Goal: Task Accomplishment & Management: Complete application form

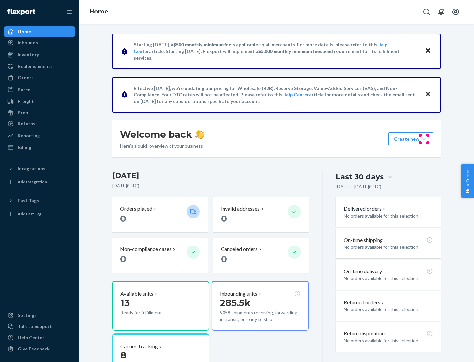
click at [424, 139] on button "Create new Create new inbound Create new order Create new product" at bounding box center [410, 138] width 44 height 13
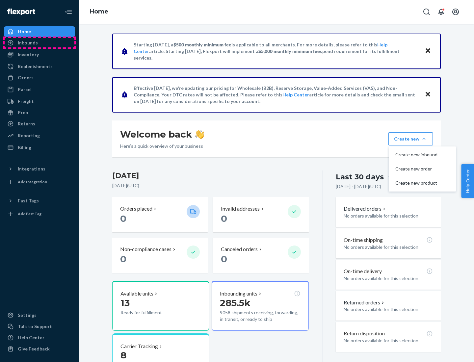
click at [40, 43] on div "Inbounds" at bounding box center [40, 42] width 70 height 9
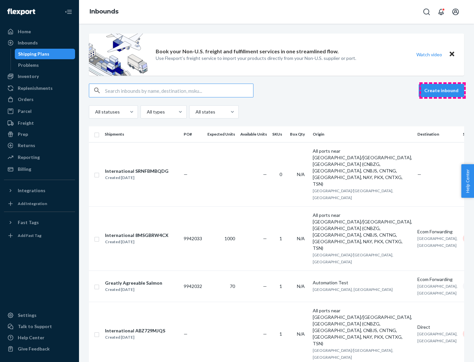
click at [442, 91] on button "Create inbound" at bounding box center [441, 90] width 45 height 13
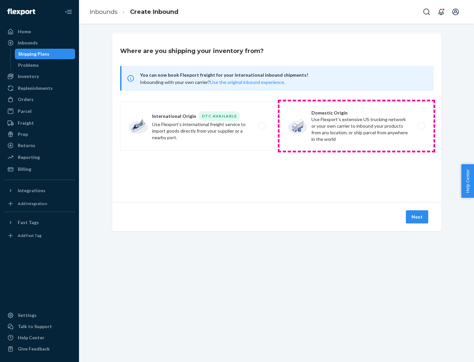
click at [357, 126] on label "Domestic Origin Use Flexport’s extensive US trucking network or your own carrie…" at bounding box center [356, 125] width 154 height 49
click at [421, 126] on input "Domestic Origin Use Flexport’s extensive US trucking network or your own carrie…" at bounding box center [423, 126] width 4 height 4
radio input "true"
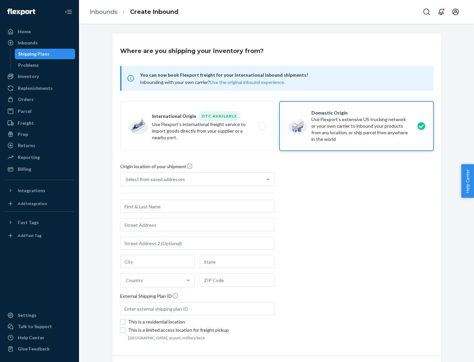
click at [154, 179] on div "Select from saved addresses" at bounding box center [155, 179] width 59 height 7
click at [126, 179] on input "Select from saved addresses" at bounding box center [126, 179] width 1 height 7
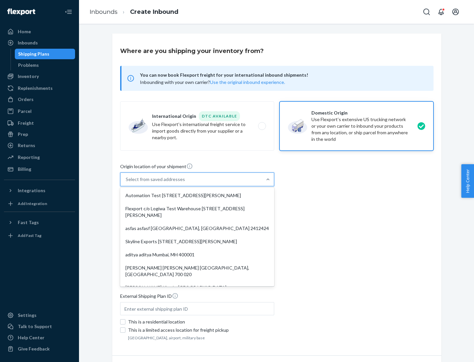
scroll to position [3, 0]
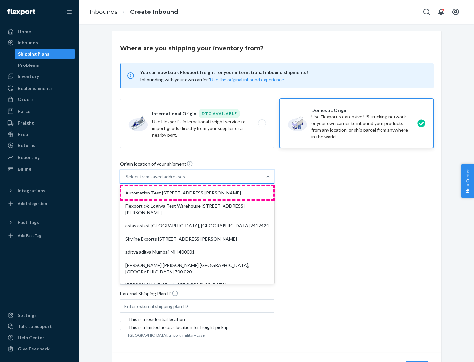
click at [197, 193] on div "Automation Test [STREET_ADDRESS][PERSON_NAME]" at bounding box center [196, 192] width 151 height 13
click at [126, 180] on input "option Automation Test [STREET_ADDRESS][PERSON_NAME]. 9 results available. Use …" at bounding box center [126, 176] width 1 height 7
type input "Automation Test"
type input "9th Floor"
type input "[GEOGRAPHIC_DATA]"
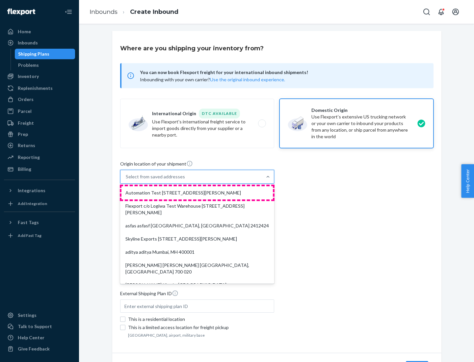
type input "CA"
type input "94104"
type input "[STREET_ADDRESS][PERSON_NAME]"
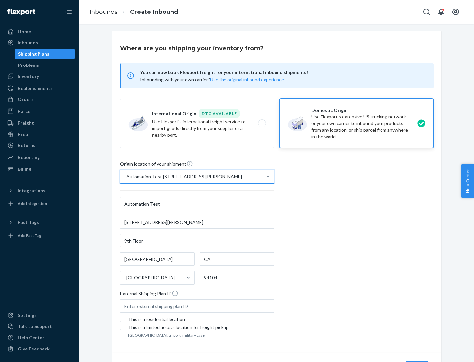
scroll to position [39, 0]
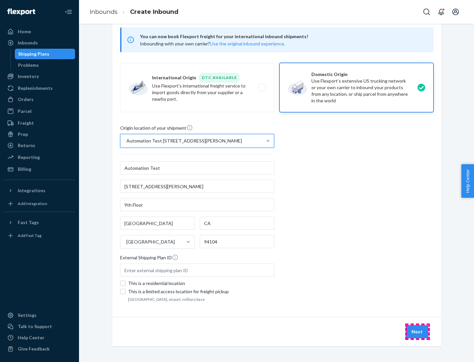
click at [417, 332] on button "Next" at bounding box center [417, 331] width 22 height 13
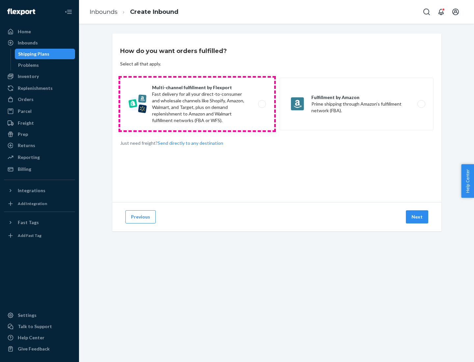
click at [197, 104] on label "Multi-channel fulfillment by Flexport Fast delivery for all your direct-to-cons…" at bounding box center [197, 104] width 154 height 53
click at [262, 104] on input "Multi-channel fulfillment by Flexport Fast delivery for all your direct-to-cons…" at bounding box center [264, 104] width 4 height 4
radio input "true"
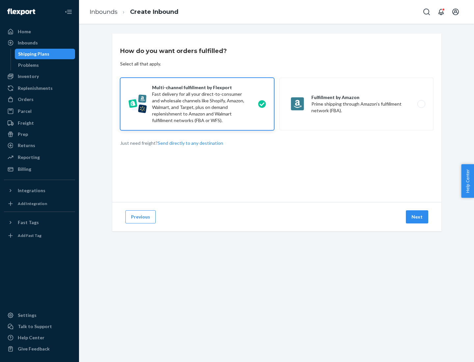
click at [417, 217] on button "Next" at bounding box center [417, 216] width 22 height 13
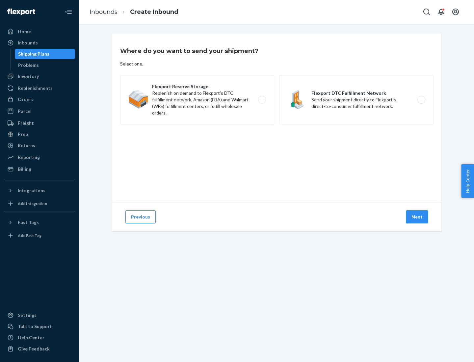
click at [357, 100] on label "Flexport DTC Fulfillment Network Send your shipment directly to Flexport's dire…" at bounding box center [356, 99] width 154 height 49
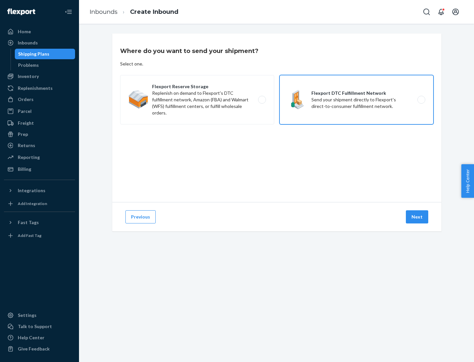
click at [421, 100] on input "Flexport DTC Fulfillment Network Send your shipment directly to Flexport's dire…" at bounding box center [423, 100] width 4 height 4
radio input "true"
click at [417, 217] on button "Next" at bounding box center [417, 216] width 22 height 13
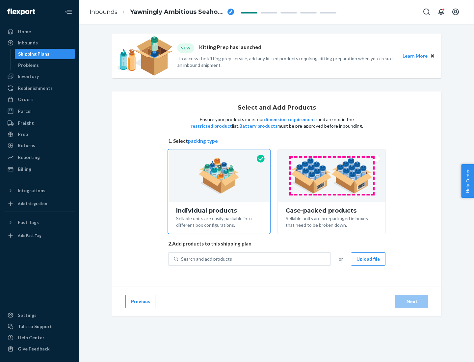
click at [332, 176] on img at bounding box center [332, 176] width 82 height 36
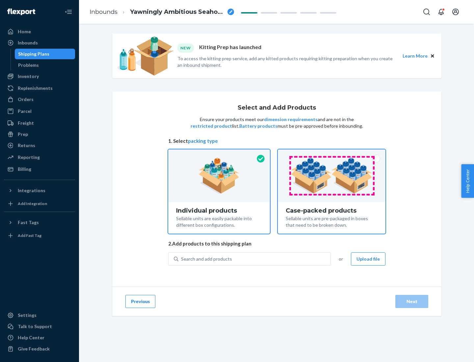
click at [332, 154] on input "Case-packed products Sellable units are pre-packaged in boxes that need to be b…" at bounding box center [332, 151] width 4 height 4
radio input "true"
radio input "false"
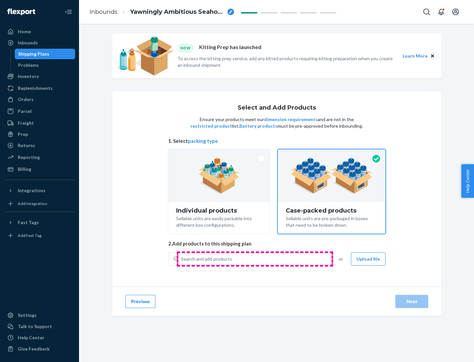
click at [255, 259] on div "Search and add products" at bounding box center [254, 259] width 152 height 12
click at [182, 259] on input "Search and add products" at bounding box center [181, 259] width 1 height 7
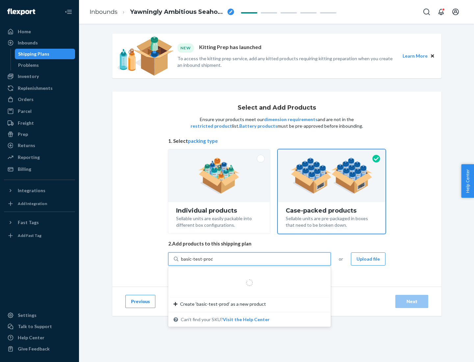
type input "basic-test-product-1"
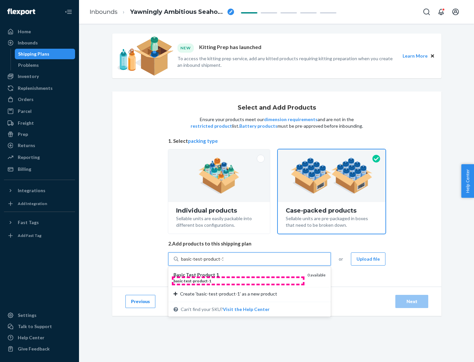
click at [238, 281] on div "basic - test - product - 1" at bounding box center [237, 281] width 129 height 6
click at [223, 262] on input "basic-test-product-1" at bounding box center [202, 259] width 42 height 7
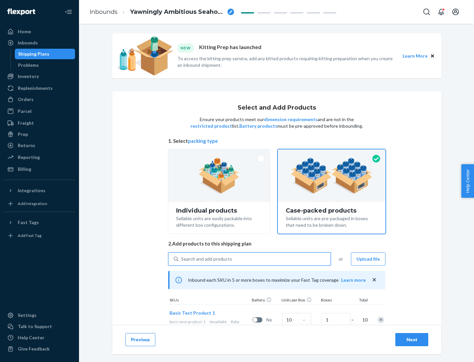
scroll to position [24, 0]
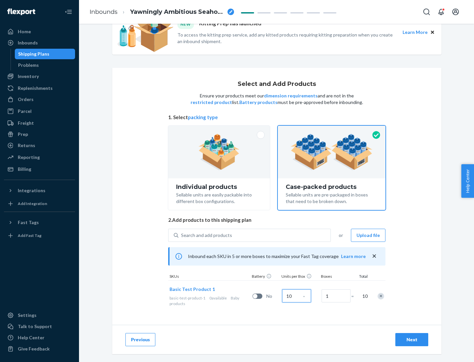
type input "10"
type input "7"
click at [412, 340] on div "Next" at bounding box center [412, 339] width 22 height 7
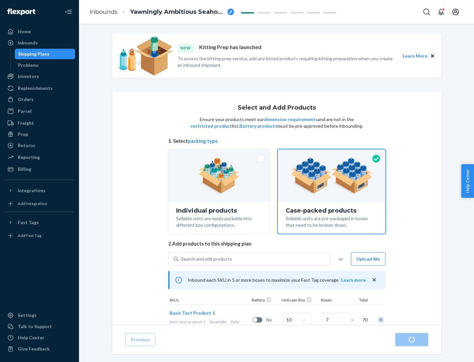
radio input "true"
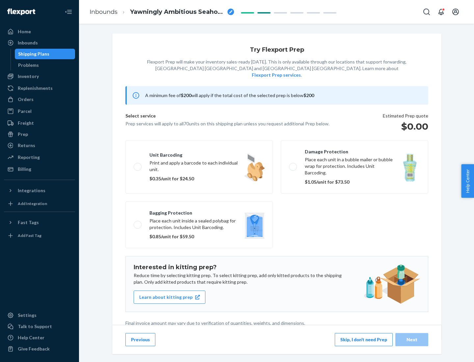
scroll to position [2, 0]
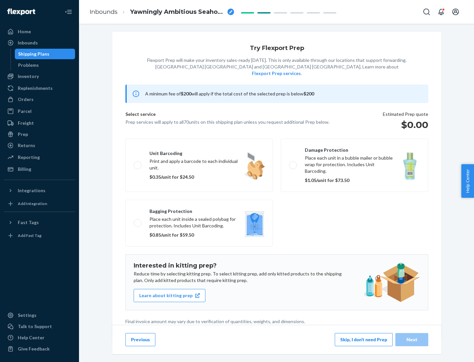
click at [199, 210] on label "Bagging protection Place each unit inside a sealed polybag for protection. Incl…" at bounding box center [198, 223] width 147 height 47
click at [138, 221] on input "Bagging protection Place each unit inside a sealed polybag for protection. Incl…" at bounding box center [136, 223] width 4 height 4
checkbox input "true"
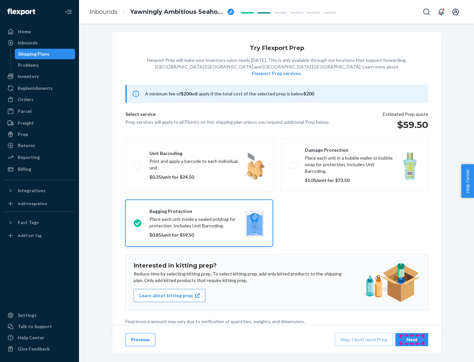
click at [412, 339] on div "Next" at bounding box center [412, 339] width 22 height 7
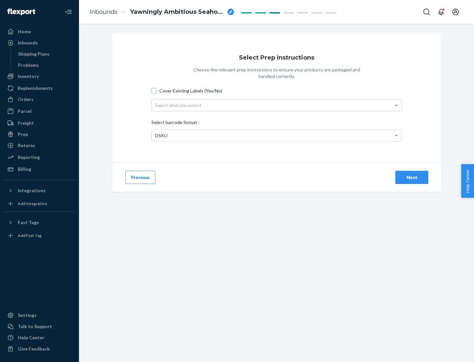
click at [154, 91] on input "Cover Existing Labels (Yes/No)" at bounding box center [153, 90] width 5 height 5
checkbox input "true"
click at [277, 105] on div "Select label placement" at bounding box center [277, 105] width 250 height 11
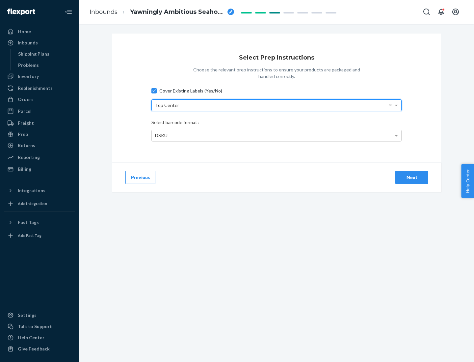
click at [277, 135] on div "DSKU" at bounding box center [277, 135] width 250 height 11
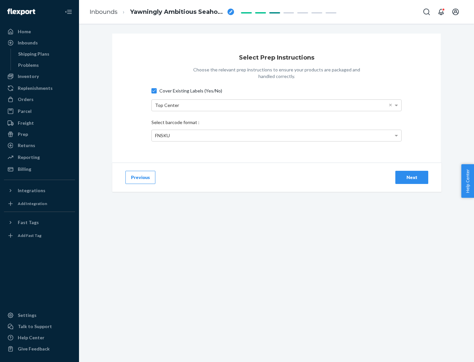
click at [412, 177] on div "Next" at bounding box center [412, 177] width 22 height 7
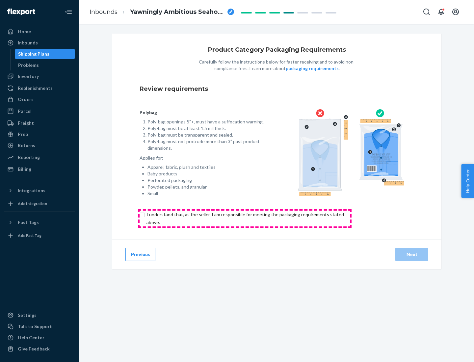
click at [245, 218] on input "checkbox" at bounding box center [249, 219] width 219 height 16
checkbox input "true"
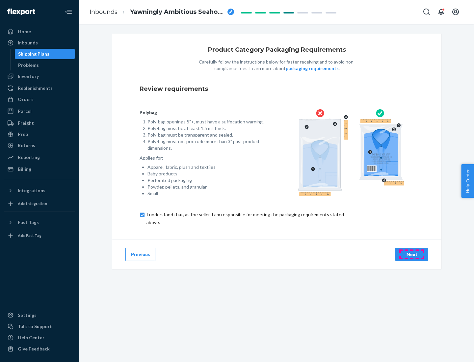
click at [412, 254] on div "Next" at bounding box center [412, 254] width 22 height 7
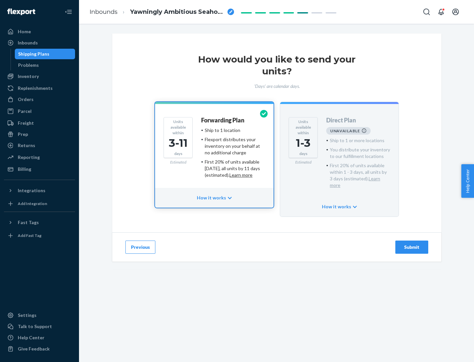
click at [223, 120] on h4 "Forwarding Plan" at bounding box center [222, 120] width 43 height 7
click at [412, 244] on div "Submit" at bounding box center [412, 247] width 22 height 7
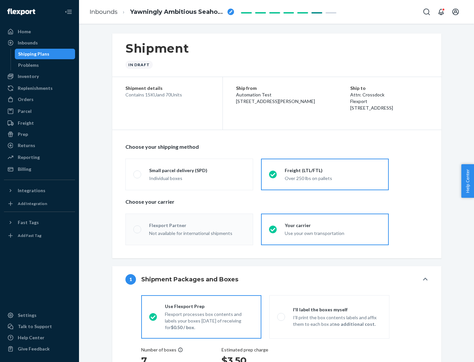
radio input "true"
radio input "false"
radio input "true"
radio input "false"
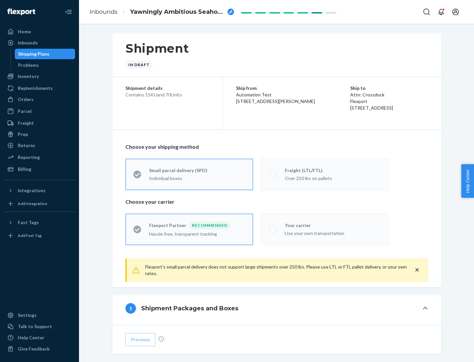
click at [325, 174] on div "Over 250 lbs on pallets" at bounding box center [333, 178] width 96 height 8
click at [273, 174] on input "Freight (LTL/FTL) Over 250 lbs on pallets" at bounding box center [271, 174] width 4 height 4
radio input "true"
radio input "false"
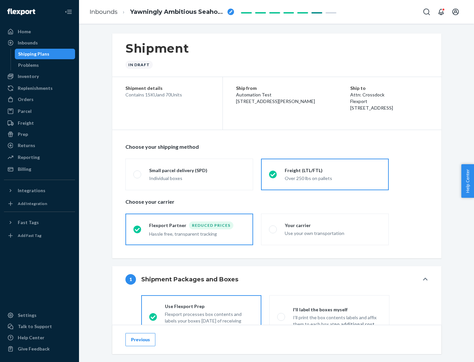
scroll to position [37, 0]
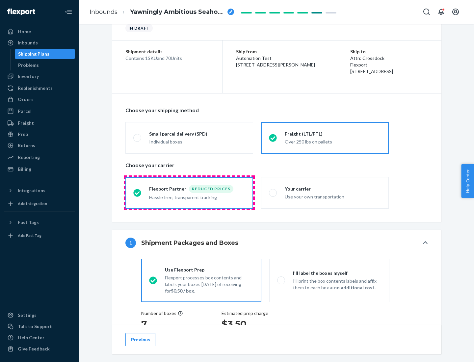
click at [189, 193] on div "Hassle free, transparent tracking" at bounding box center [197, 197] width 96 height 8
click at [138, 193] on input "Flexport Partner Reduced prices Hassle free, transparent tracking" at bounding box center [135, 193] width 4 height 4
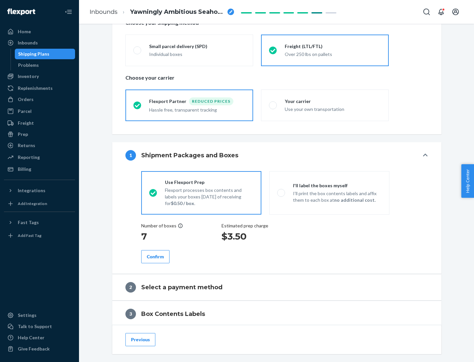
click at [329, 193] on p "I’ll print the box contents labels and affix them to each box at no additional …" at bounding box center [337, 196] width 89 height 13
click at [281, 193] on input "I'll label the boxes myself I’ll print the box contents labels and affix them t…" at bounding box center [279, 193] width 4 height 4
radio input "true"
radio input "false"
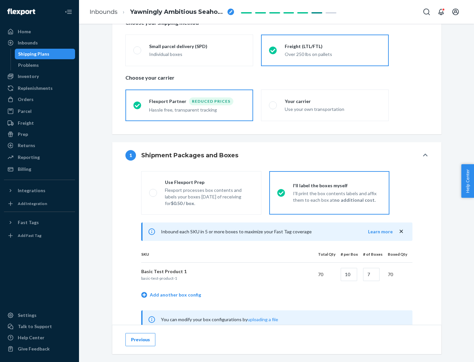
scroll to position [206, 0]
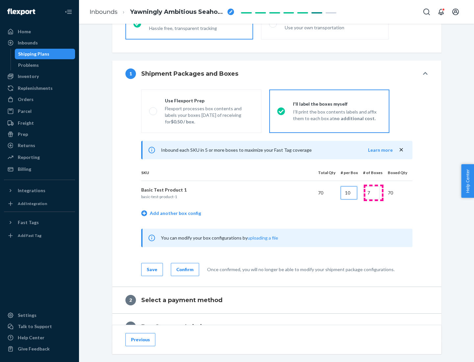
type input "10"
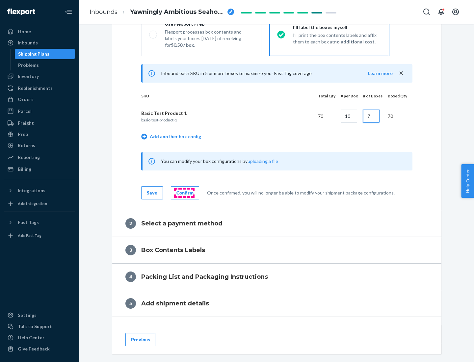
type input "7"
click at [184, 193] on div "Confirm" at bounding box center [184, 193] width 17 height 7
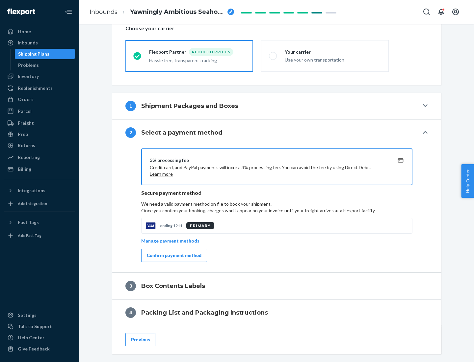
scroll to position [236, 0]
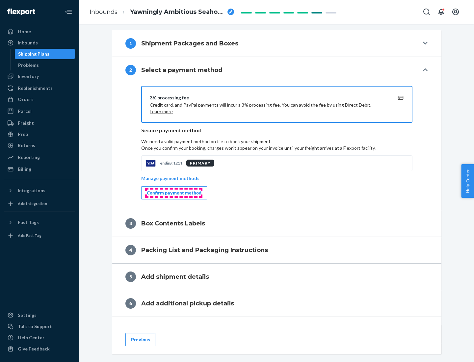
click at [173, 193] on div "Confirm payment method" at bounding box center [174, 193] width 55 height 7
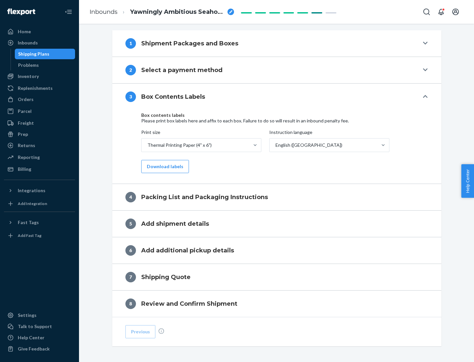
scroll to position [210, 0]
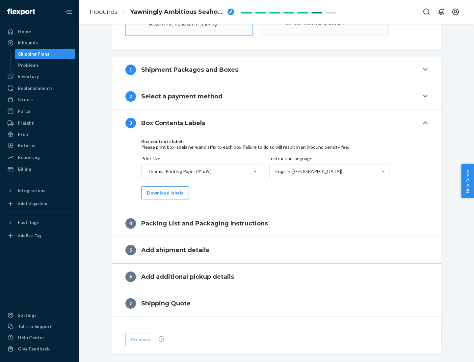
click at [164, 193] on button "Download labels" at bounding box center [165, 192] width 48 height 13
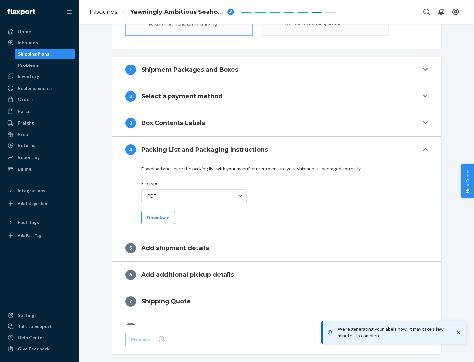
scroll to position [234, 0]
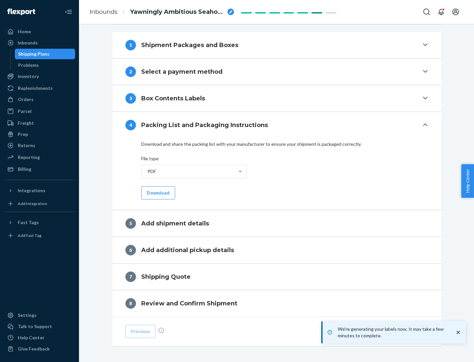
click at [157, 193] on button "Download" at bounding box center [158, 192] width 34 height 13
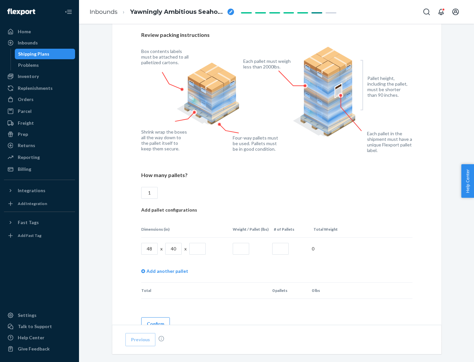
scroll to position [478, 0]
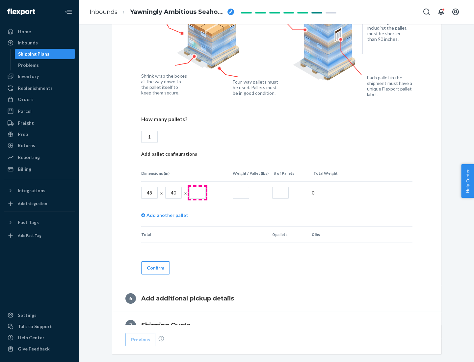
type input "1"
type input "40"
type input "200"
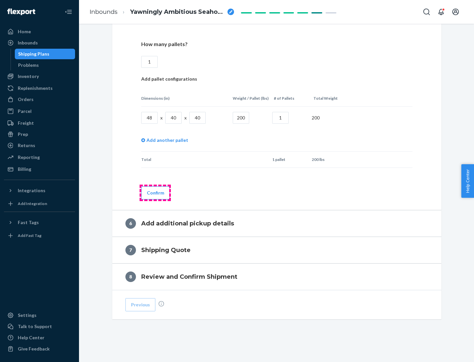
type input "1"
click at [155, 193] on button "Confirm" at bounding box center [155, 192] width 29 height 13
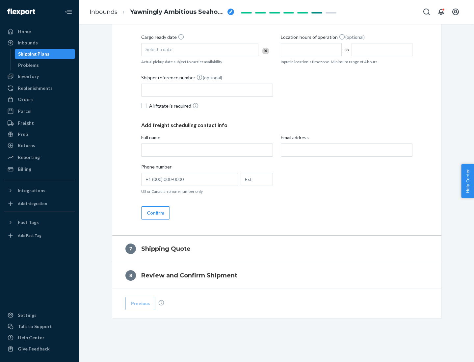
scroll to position [252, 0]
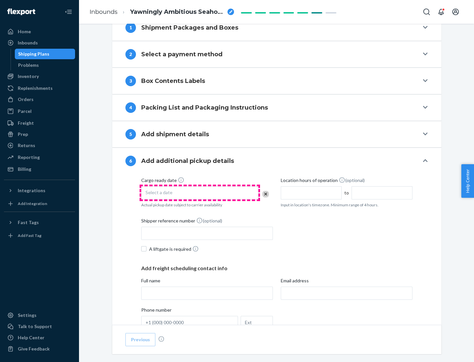
click at [200, 193] on div "Select a date" at bounding box center [199, 192] width 117 height 13
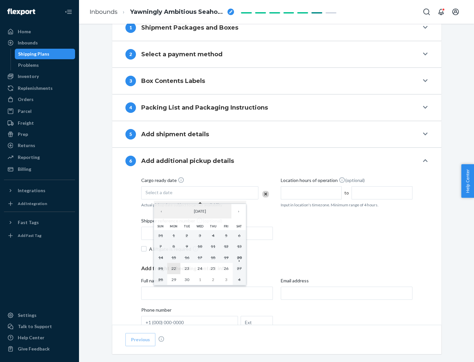
click at [173, 268] on abbr "22" at bounding box center [174, 268] width 5 height 5
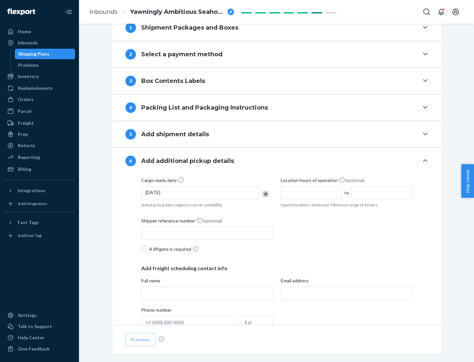
scroll to position [352, 0]
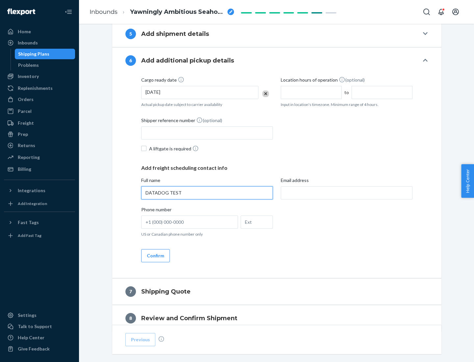
type input "DATADOG TEST"
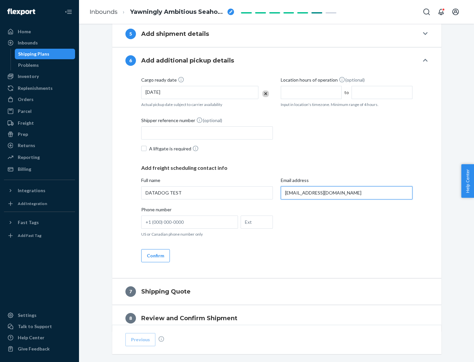
scroll to position [382, 0]
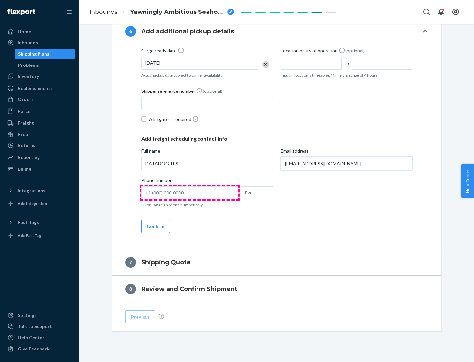
type input "[EMAIL_ADDRESS][DOMAIN_NAME]"
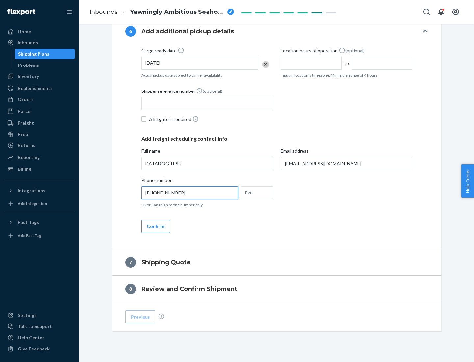
scroll to position [395, 0]
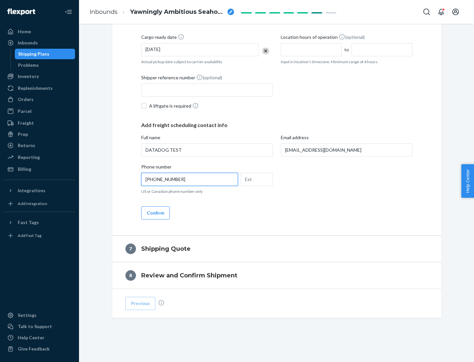
type input "[PHONE_NUMBER]"
click at [155, 213] on button "Confirm" at bounding box center [155, 212] width 29 height 13
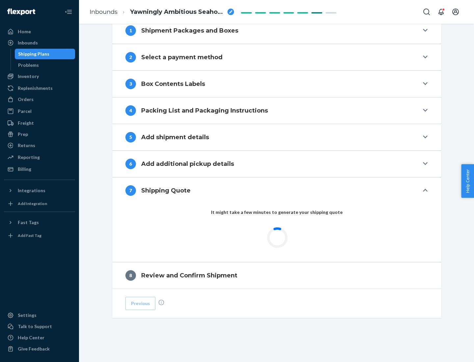
scroll to position [273, 0]
